Goal: Navigation & Orientation: Find specific page/section

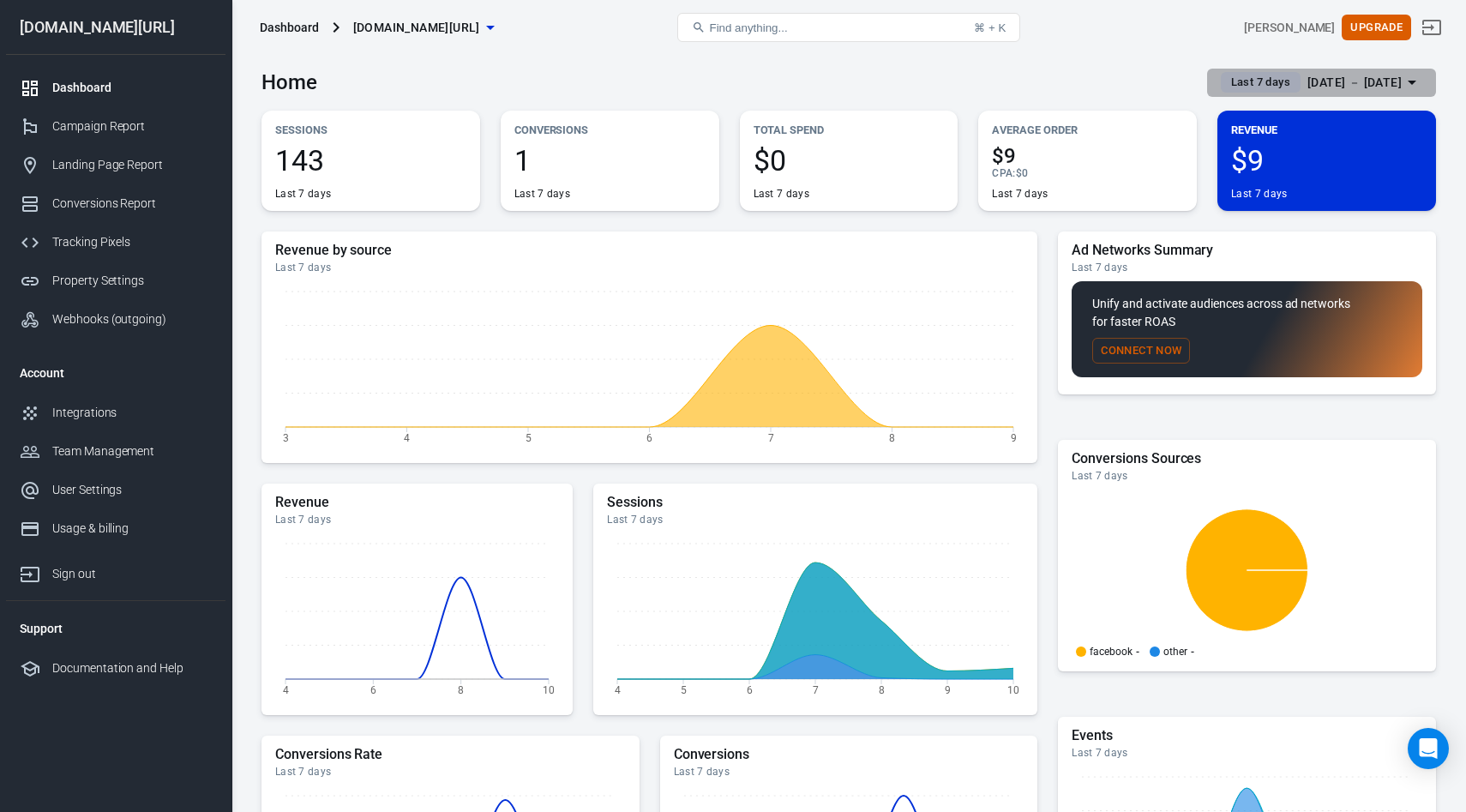
click at [1345, 80] on div "Aug 4 － Aug 10, 2025" at bounding box center [1354, 83] width 94 height 21
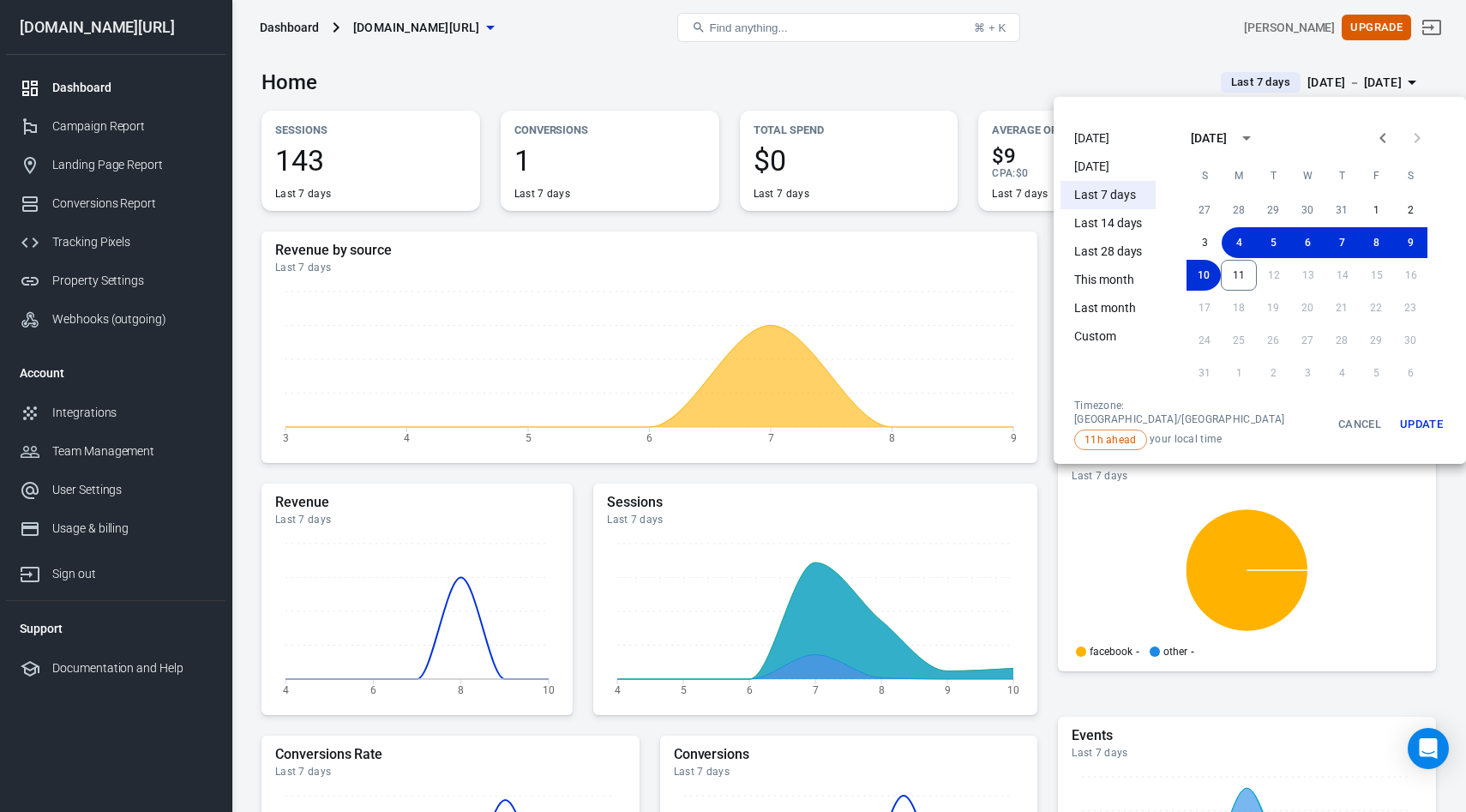
click at [759, 78] on div at bounding box center [733, 406] width 1466 height 812
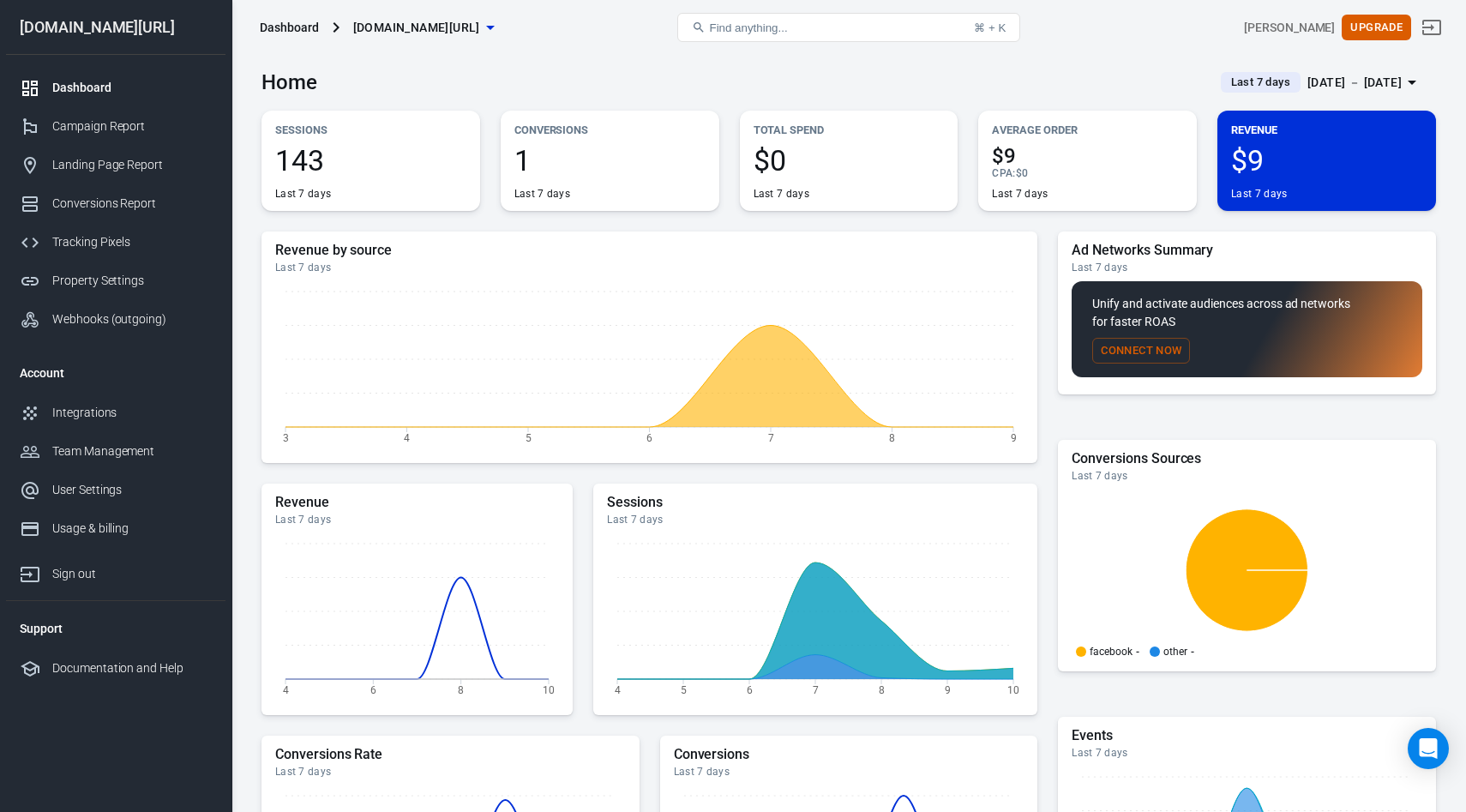
click at [128, 30] on div "[DOMAIN_NAME][URL]" at bounding box center [115, 27] width 219 height 16
click at [64, 124] on div "Campaign Report" at bounding box center [131, 126] width 159 height 18
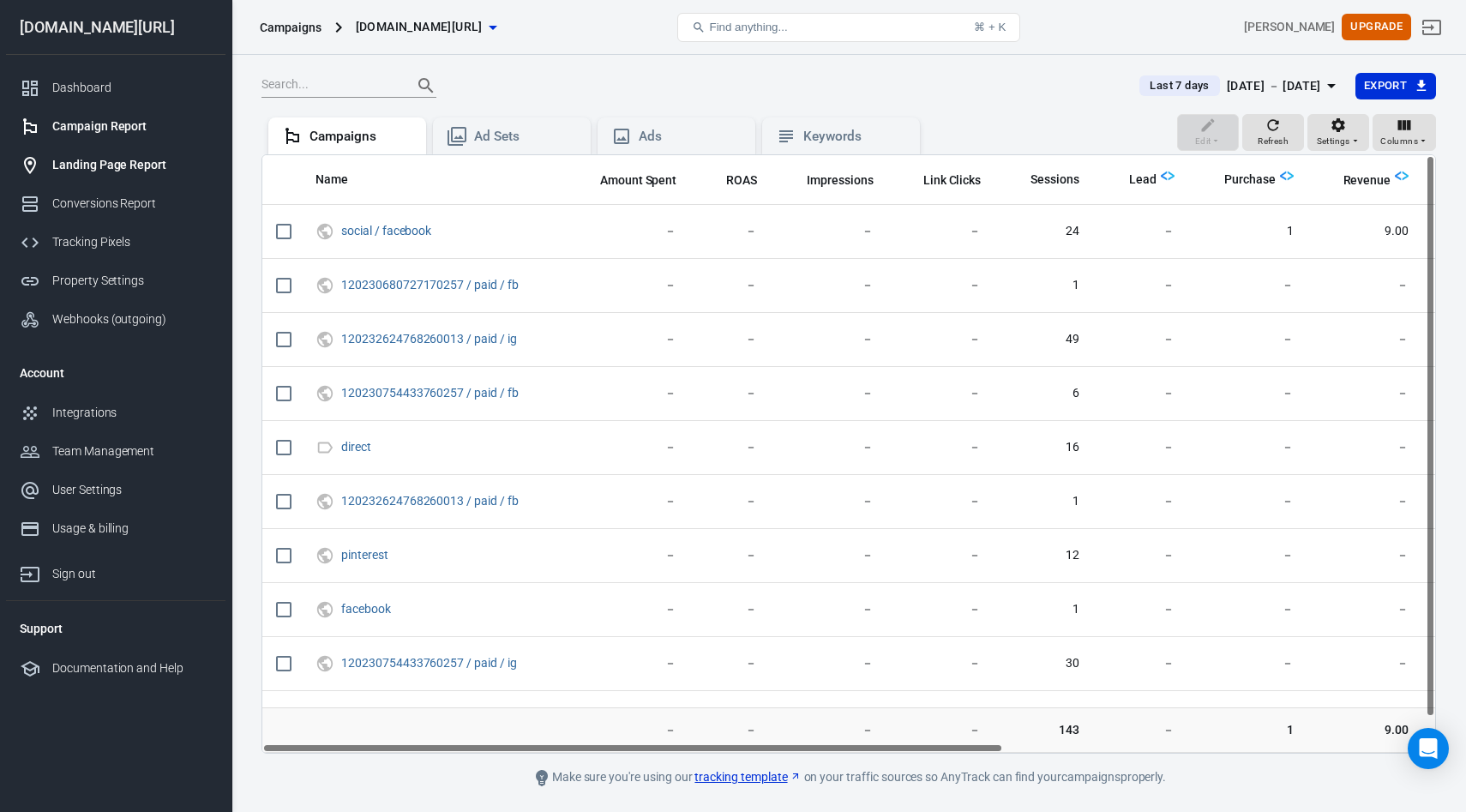
click at [75, 162] on div "Landing Page Report" at bounding box center [131, 165] width 159 height 18
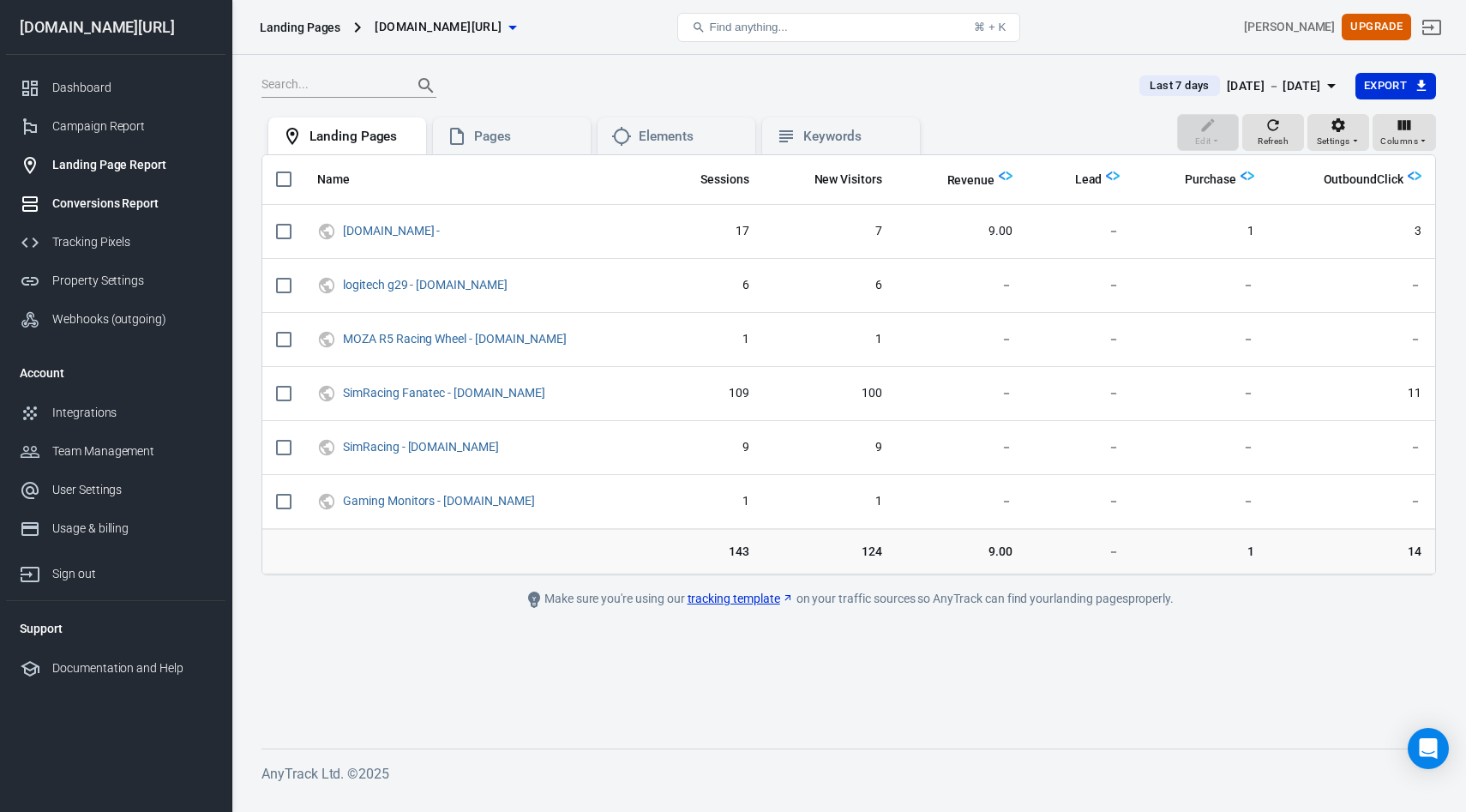
click at [80, 201] on div "Conversions Report" at bounding box center [131, 203] width 159 height 18
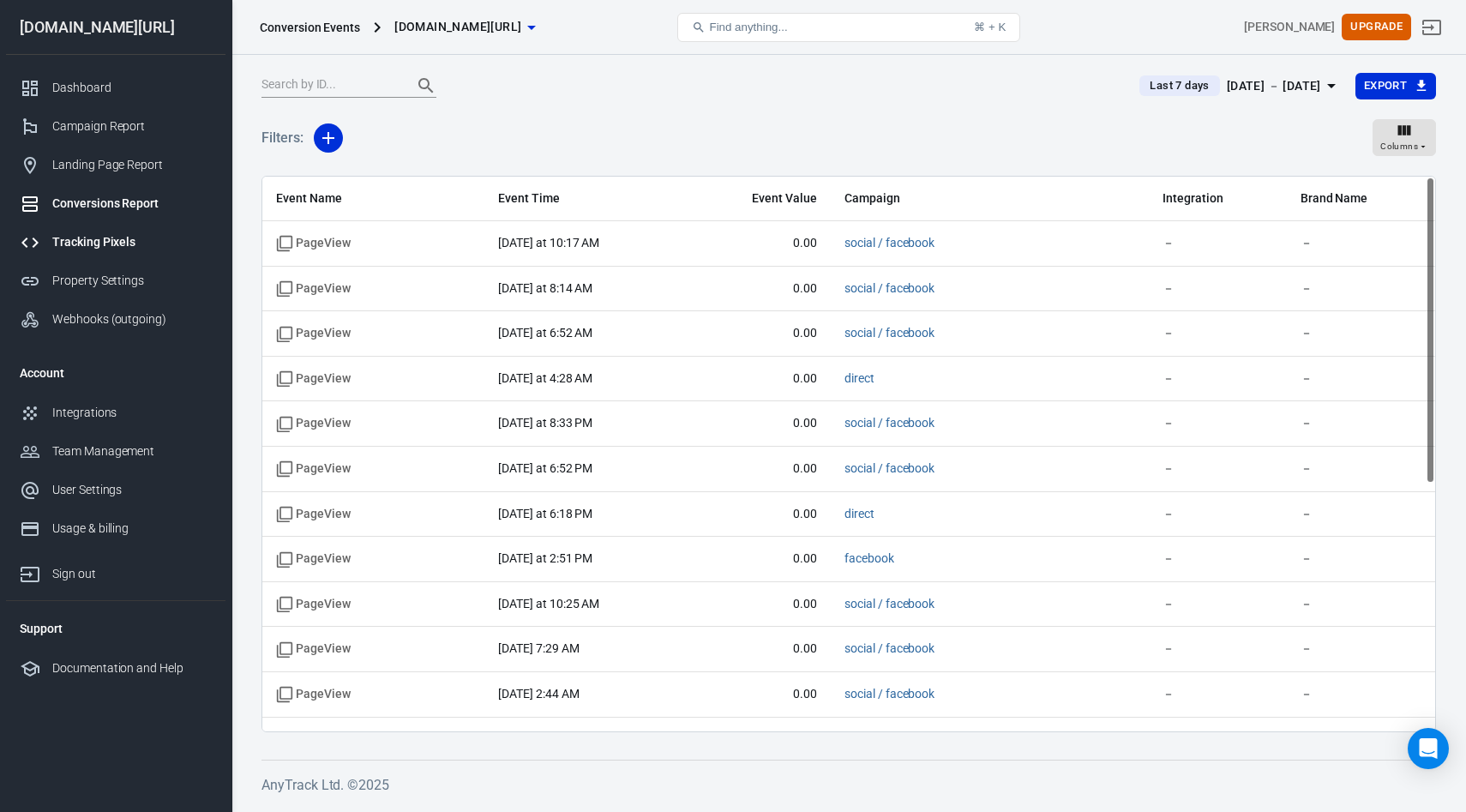
click at [74, 237] on div "Tracking Pixels" at bounding box center [131, 242] width 159 height 18
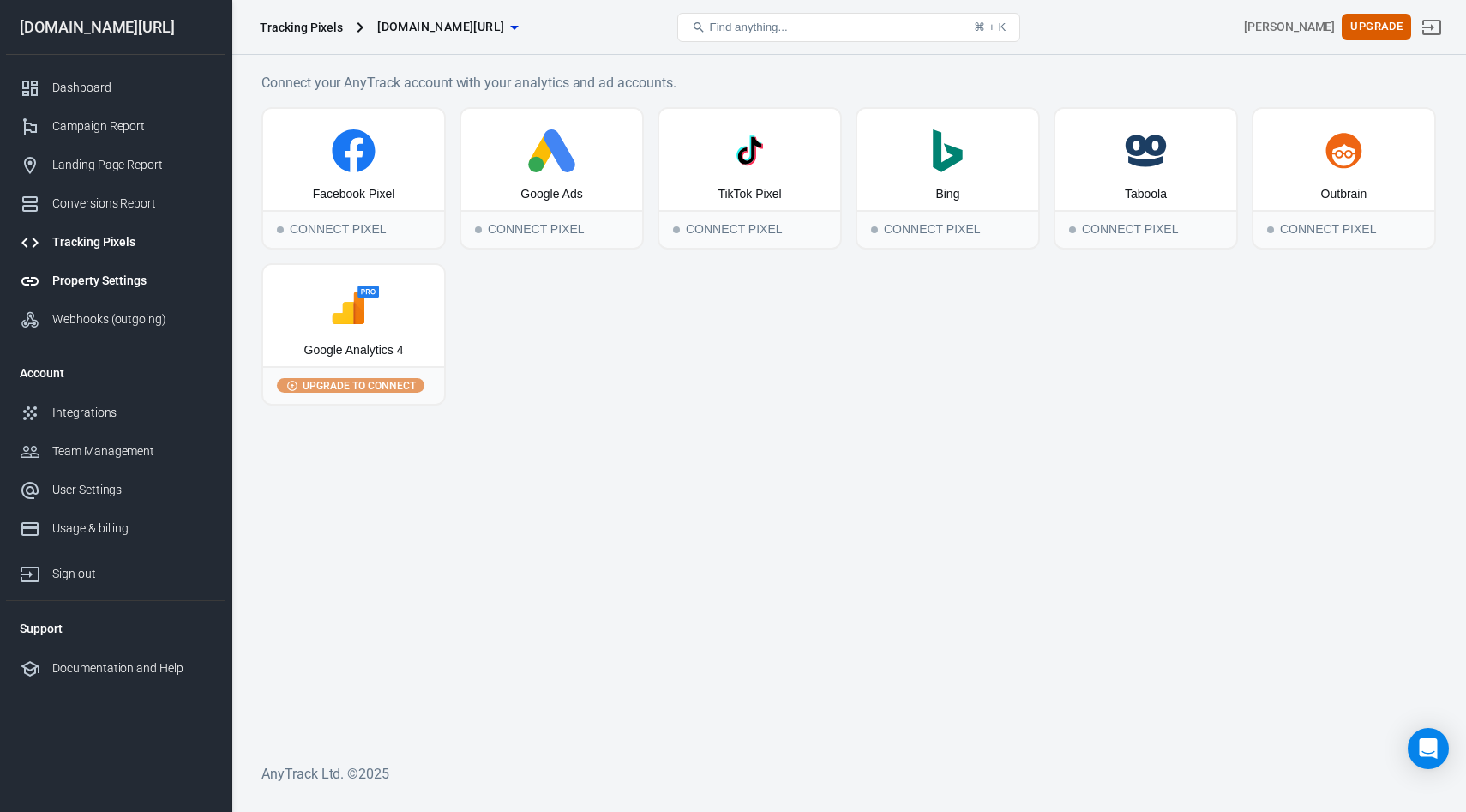
click at [74, 277] on div "Property Settings" at bounding box center [131, 280] width 159 height 18
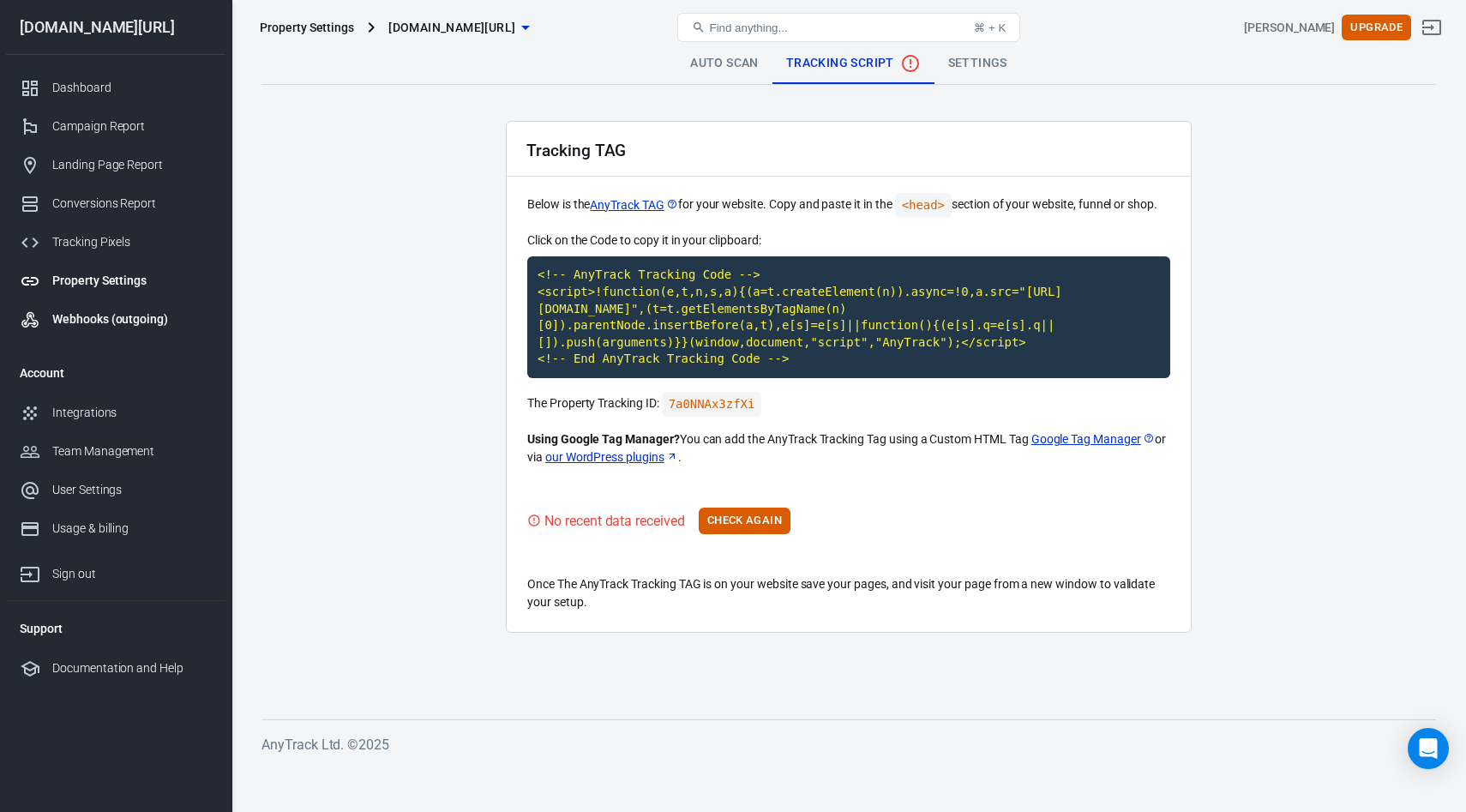
click at [115, 319] on div "Webhooks (outgoing)" at bounding box center [131, 319] width 159 height 18
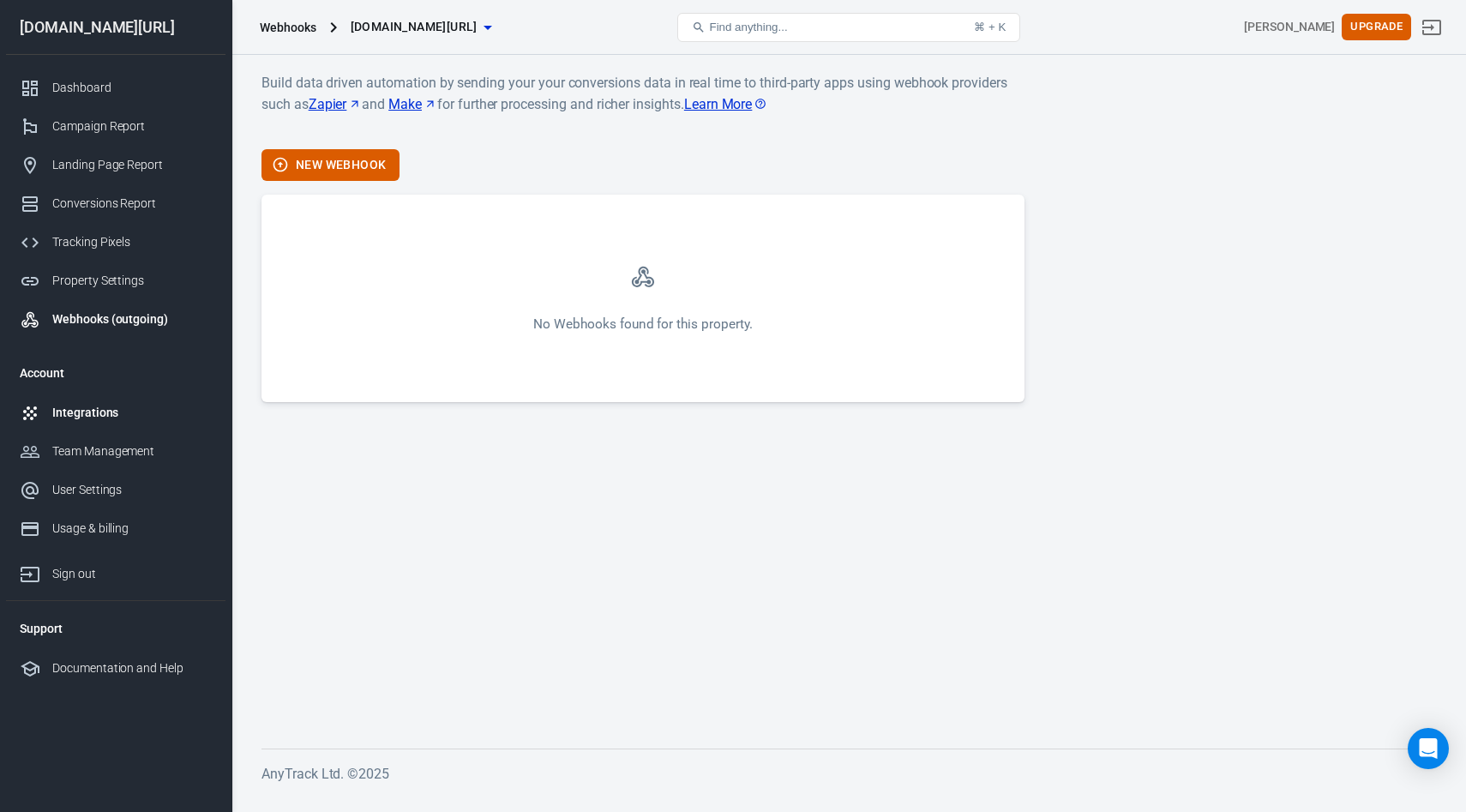
click at [77, 418] on div "Integrations" at bounding box center [131, 412] width 159 height 18
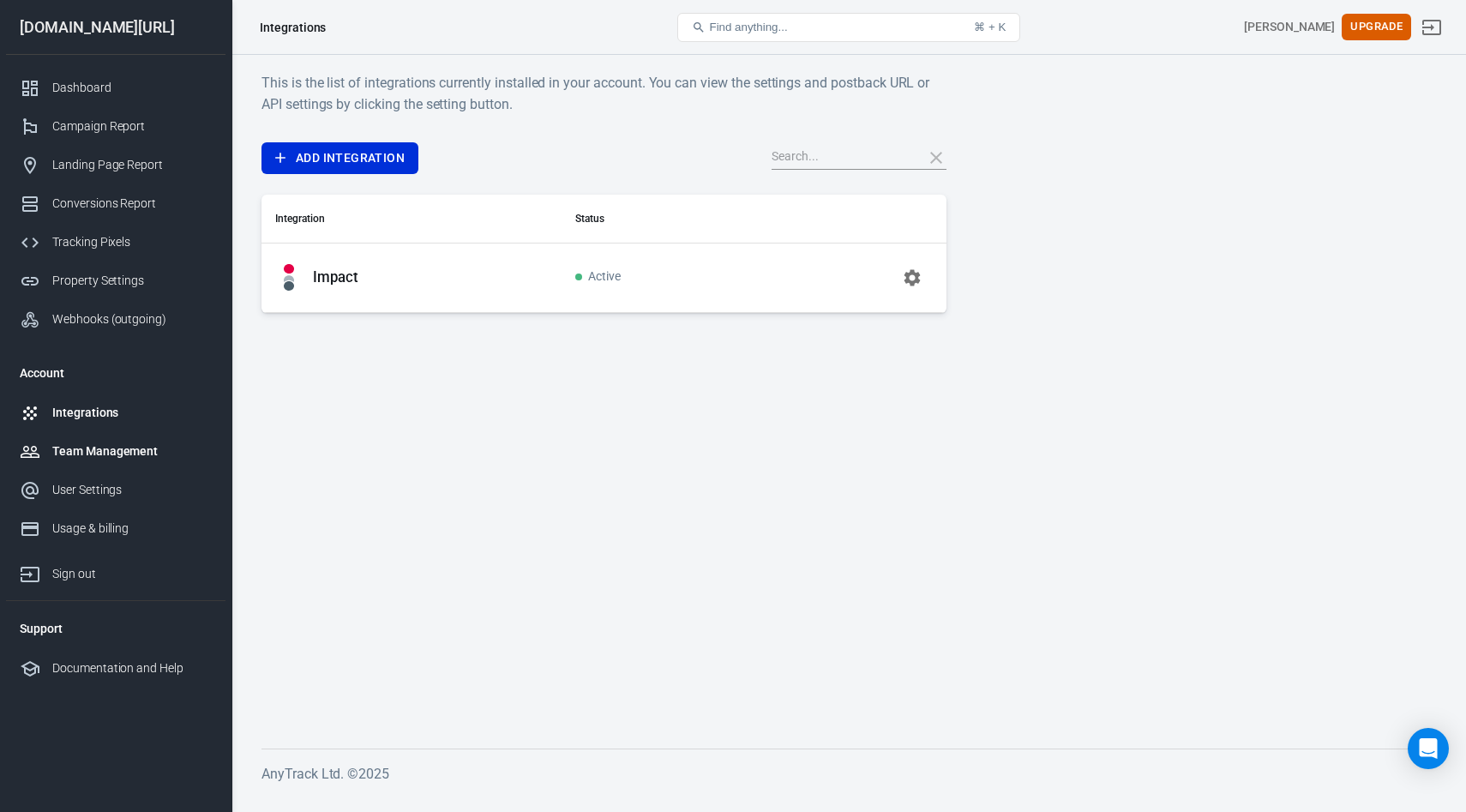
click at [68, 447] on div "Team Management" at bounding box center [131, 451] width 159 height 18
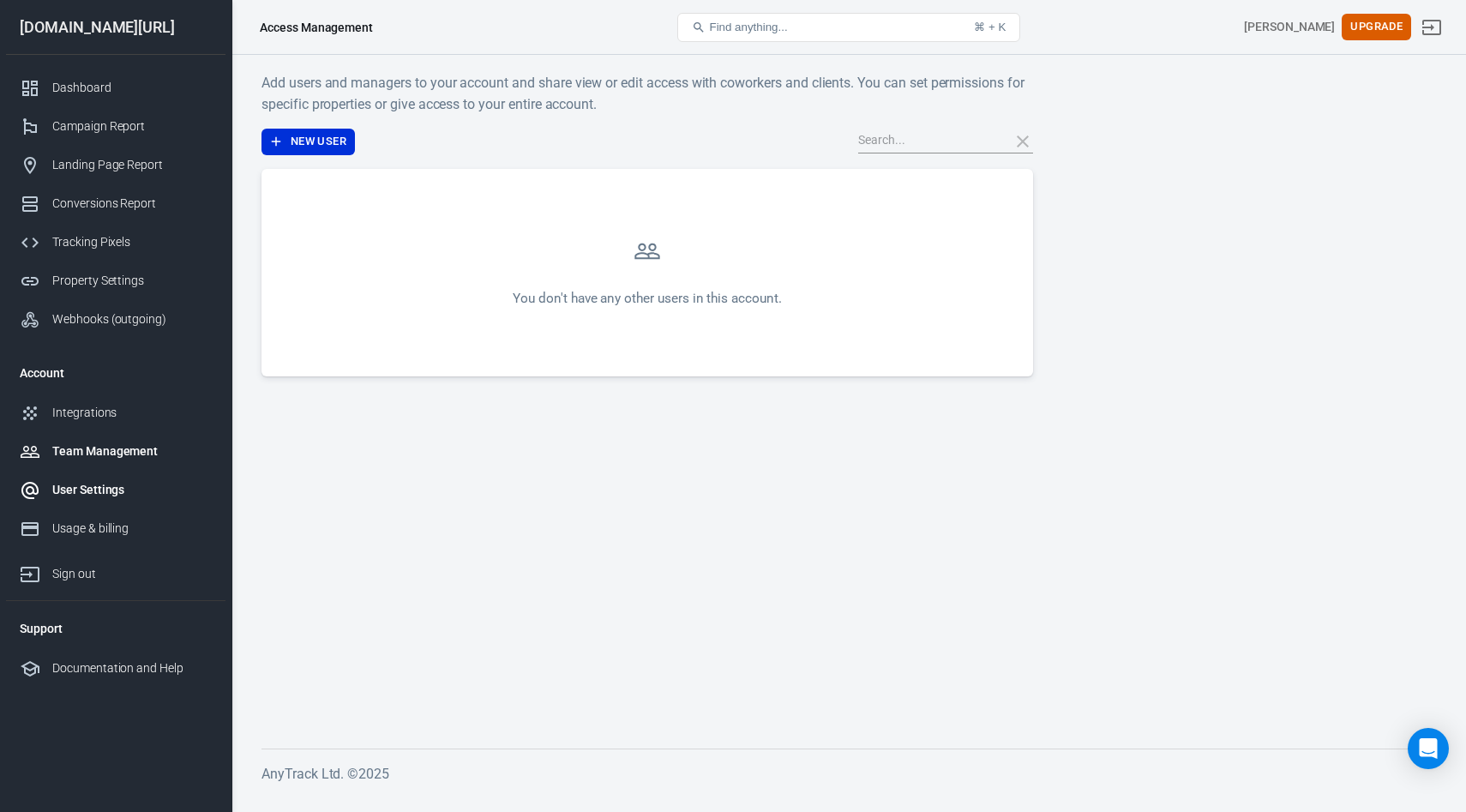
click at [67, 491] on div "User Settings" at bounding box center [131, 490] width 159 height 18
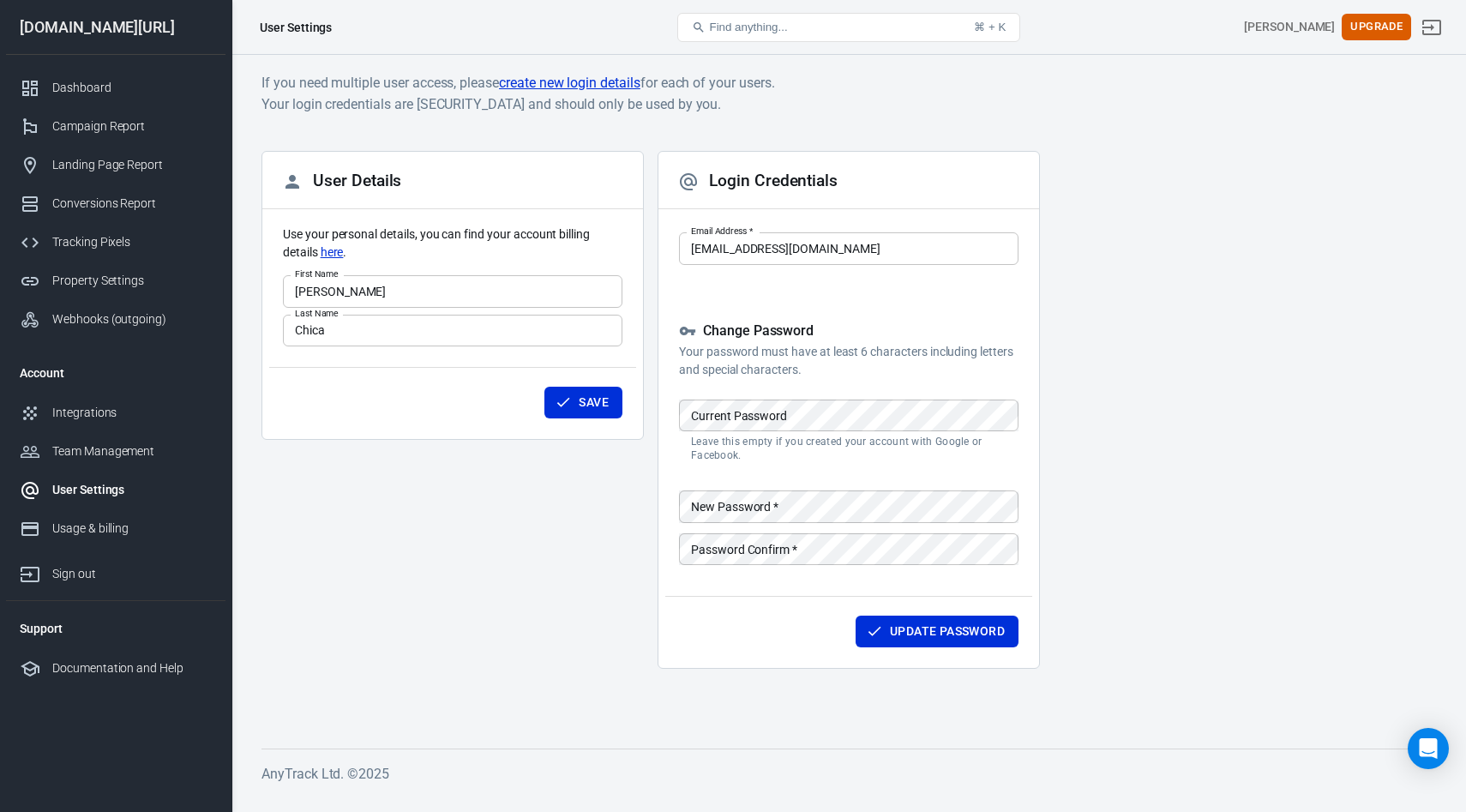
click at [310, 427] on div "Save" at bounding box center [453, 400] width 367 height 65
click at [344, 409] on div "Save" at bounding box center [453, 400] width 367 height 65
click at [84, 455] on div "Team Management" at bounding box center [131, 451] width 159 height 18
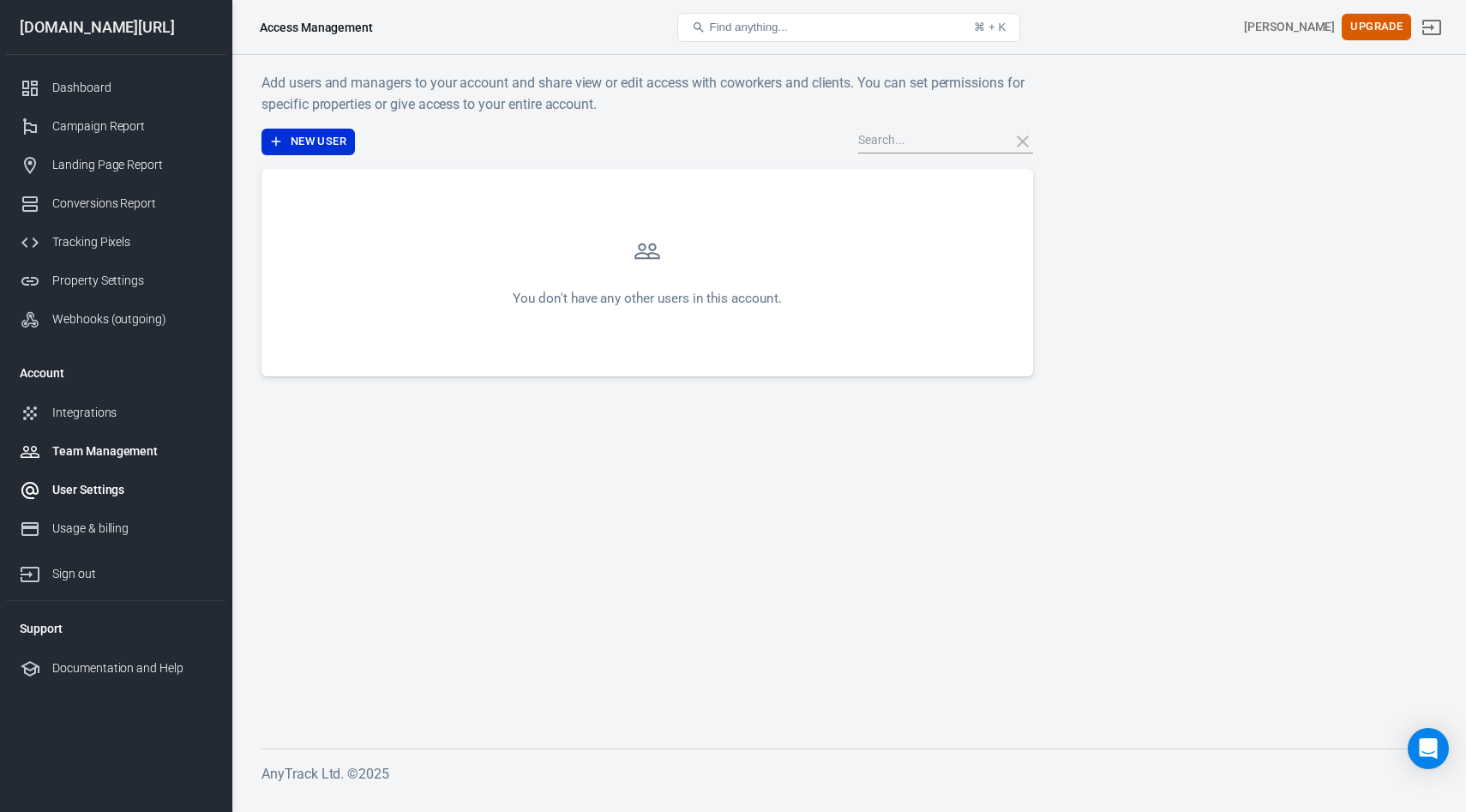
click at [67, 495] on div "User Settings" at bounding box center [131, 490] width 159 height 18
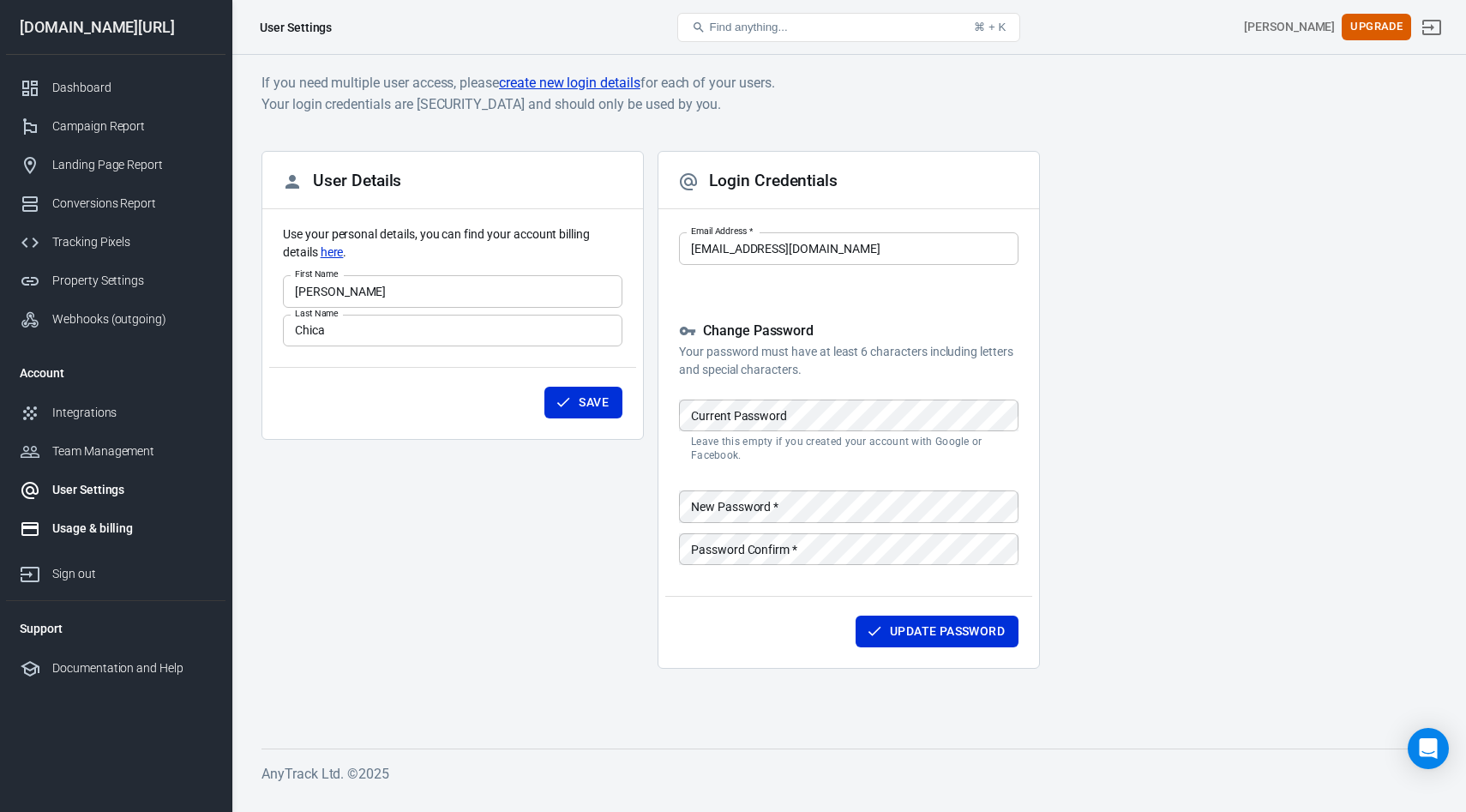
click at [72, 528] on div "Usage & billing" at bounding box center [131, 528] width 159 height 18
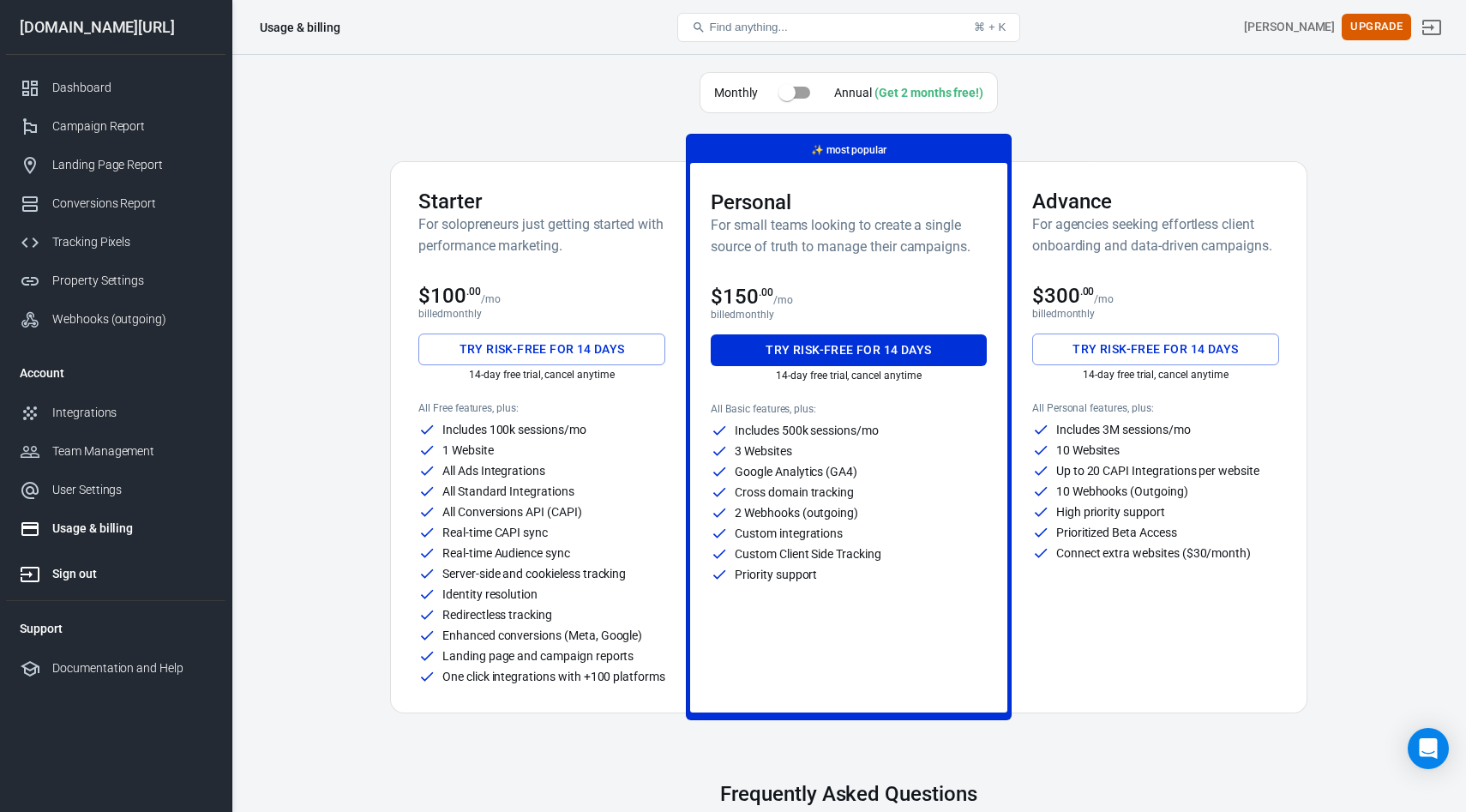
click at [71, 577] on div "Sign out" at bounding box center [131, 573] width 159 height 18
